Goal: Information Seeking & Learning: Understand process/instructions

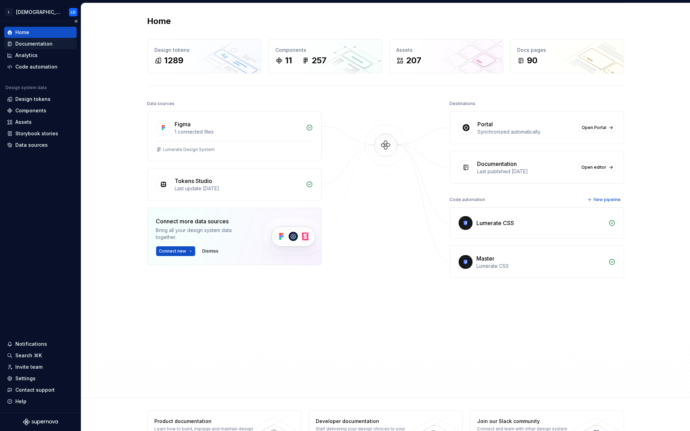
click at [39, 45] on div "Documentation" at bounding box center [33, 43] width 37 height 7
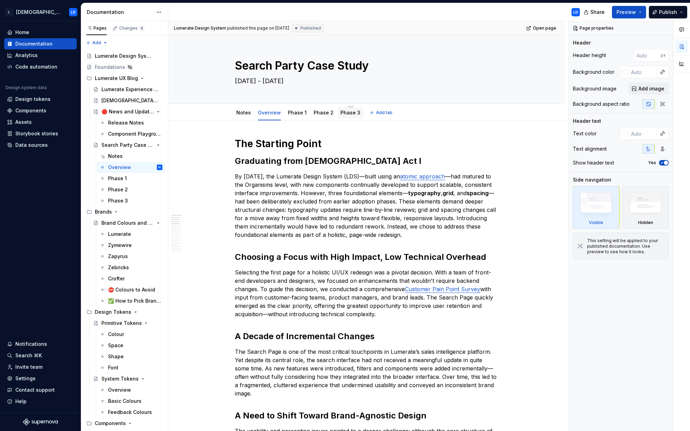
click at [347, 114] on link "Phase 3" at bounding box center [350, 113] width 20 height 6
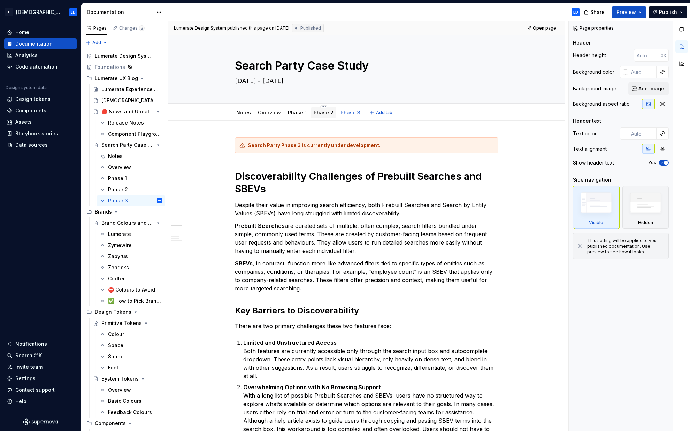
click at [319, 110] on link "Phase 2" at bounding box center [323, 113] width 20 height 6
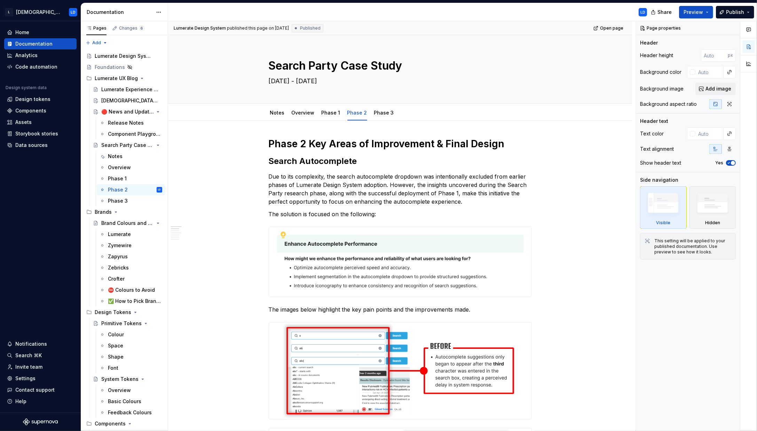
type textarea "*"
